Goal: Task Accomplishment & Management: Complete application form

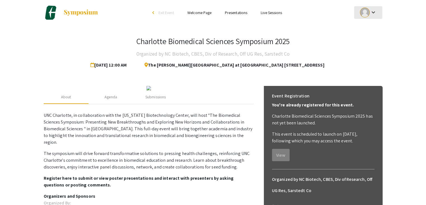
click at [364, 12] on div at bounding box center [365, 13] width 10 height 10
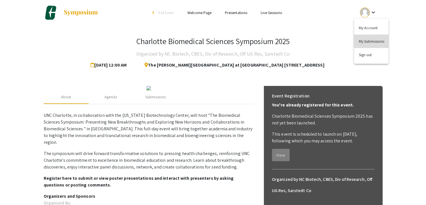
click at [363, 45] on button "My Submissions" at bounding box center [371, 40] width 34 height 13
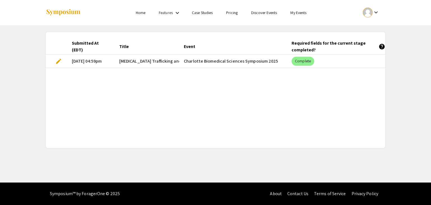
click at [202, 62] on mat-cell "Charlotte Biomedical Sciences Symposium 2025" at bounding box center [233, 60] width 108 height 13
click at [58, 63] on span "edit" at bounding box center [58, 61] width 7 height 7
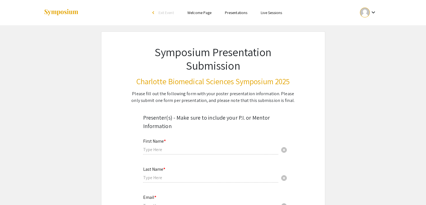
type input "Prashant"
type input "Adhikari"
type input "[EMAIL_ADDRESS][DOMAIN_NAME]"
radio input "true"
select select "custom"
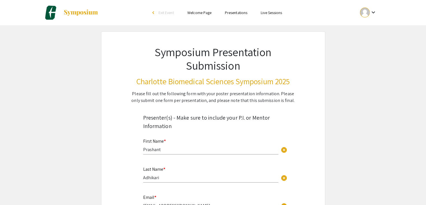
type input "0"
select select "custom"
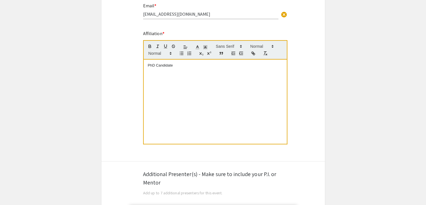
type input "1"
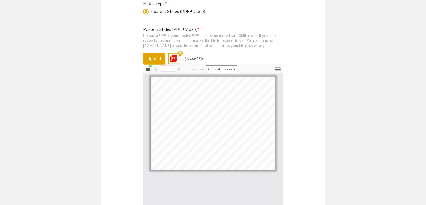
scroll to position [1302, 0]
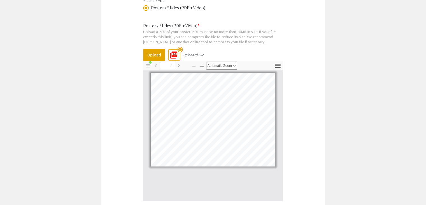
select select "custom"
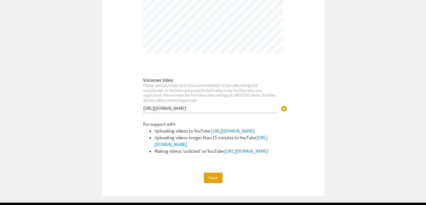
scroll to position [1502, 0]
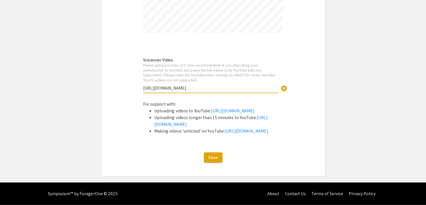
drag, startPoint x: 200, startPoint y: 54, endPoint x: 132, endPoint y: 56, distance: 68.1
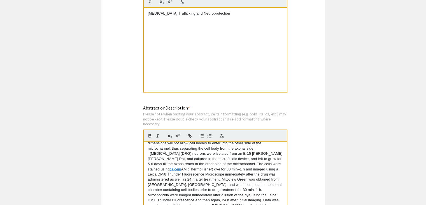
scroll to position [920, 0]
